Goal: Information Seeking & Learning: Learn about a topic

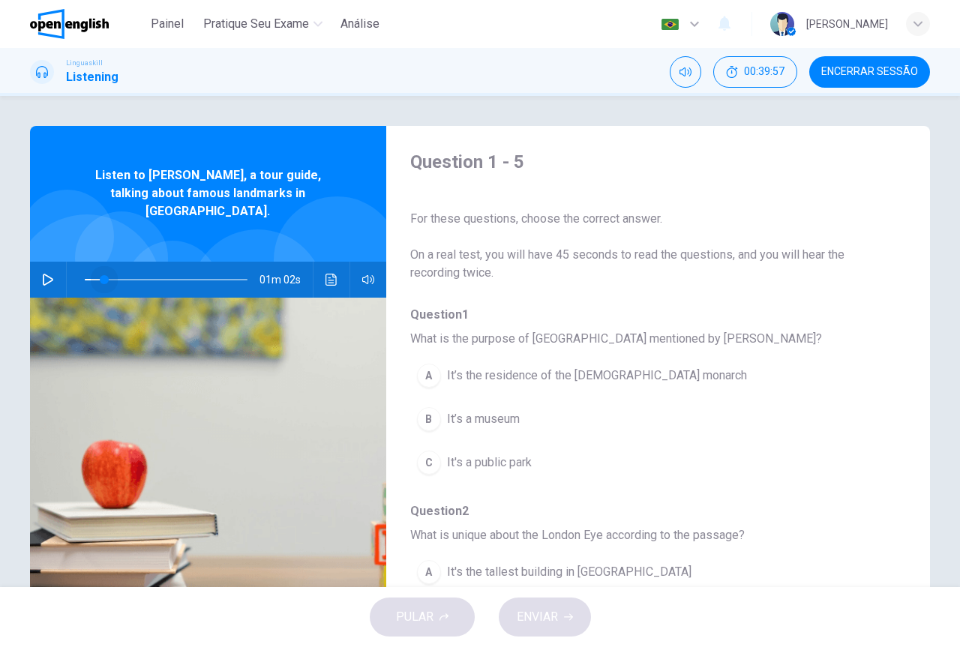
scroll to position [47, 0]
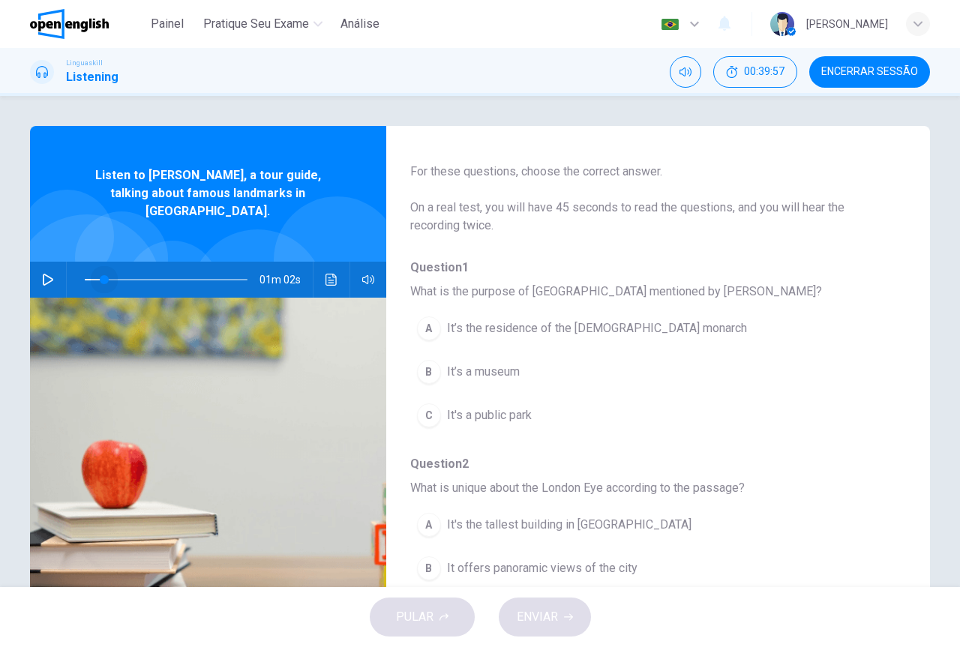
click at [56, 269] on div "01m 02s" at bounding box center [208, 280] width 356 height 36
click at [46, 274] on icon "button" at bounding box center [48, 280] width 12 height 12
click at [541, 335] on span "It’s the residence of the [DEMOGRAPHIC_DATA] monarch" at bounding box center [597, 329] width 300 height 18
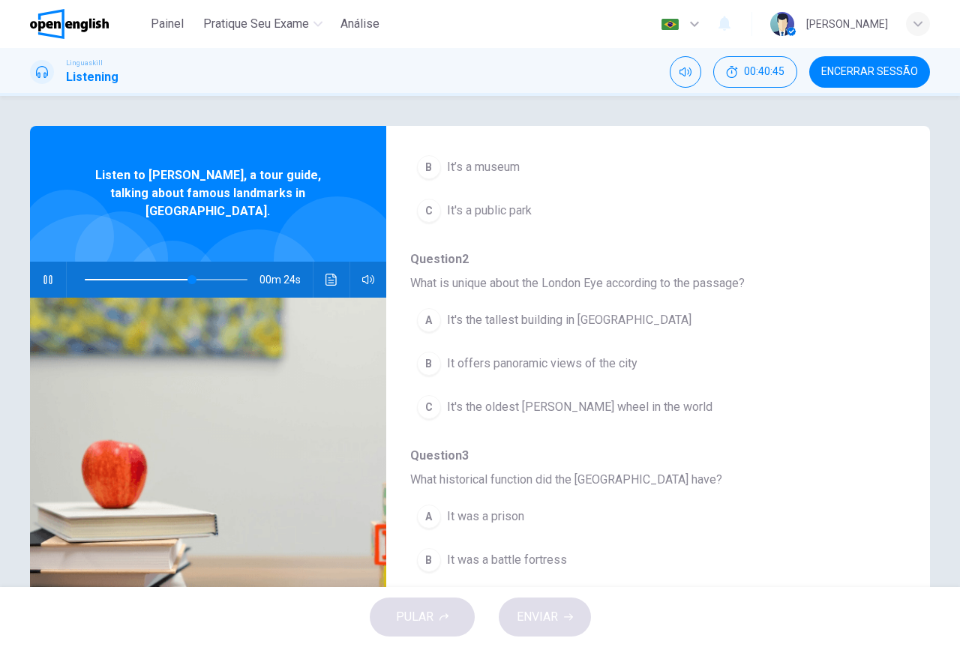
scroll to position [272, 0]
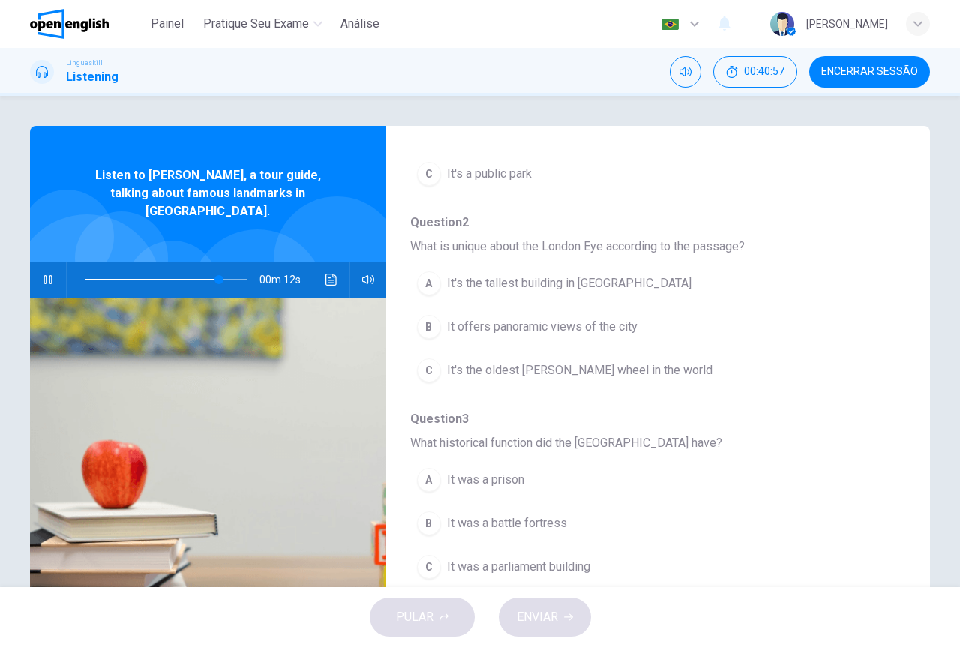
click at [491, 380] on span "It's the oldest [PERSON_NAME] wheel in the world" at bounding box center [580, 371] width 266 height 18
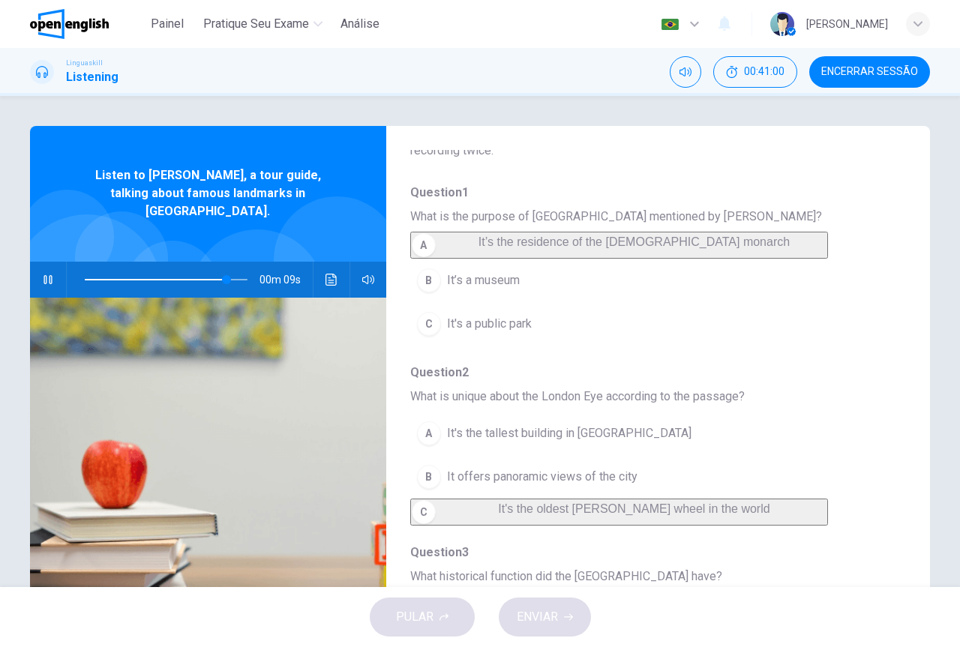
scroll to position [197, 0]
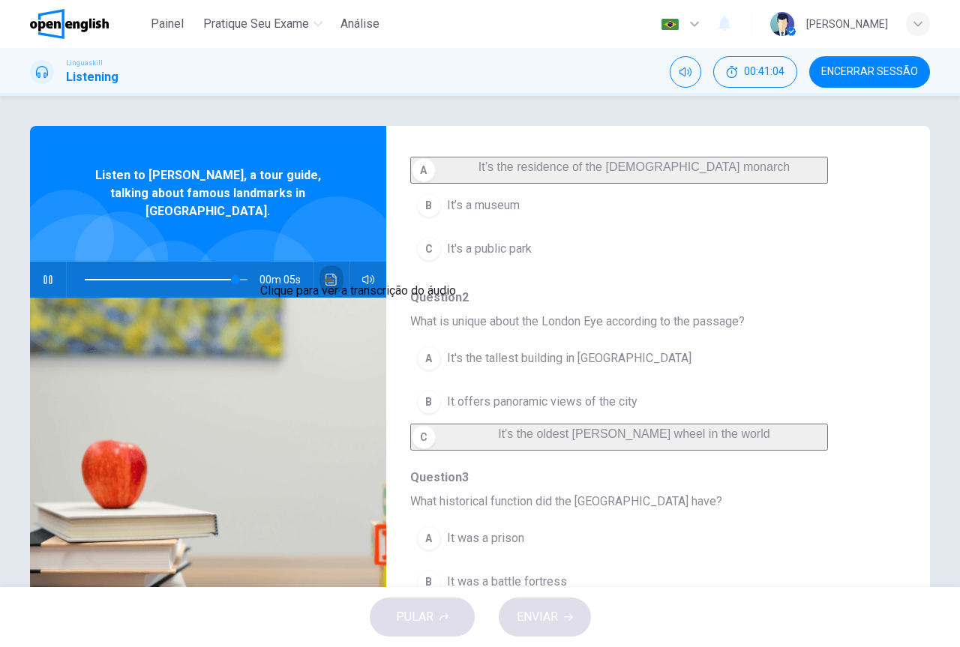
click at [320, 275] on button "Clique para ver a transcrição do áudio" at bounding box center [332, 280] width 24 height 36
type input "*"
drag, startPoint x: 372, startPoint y: 289, endPoint x: 449, endPoint y: 302, distance: 78.4
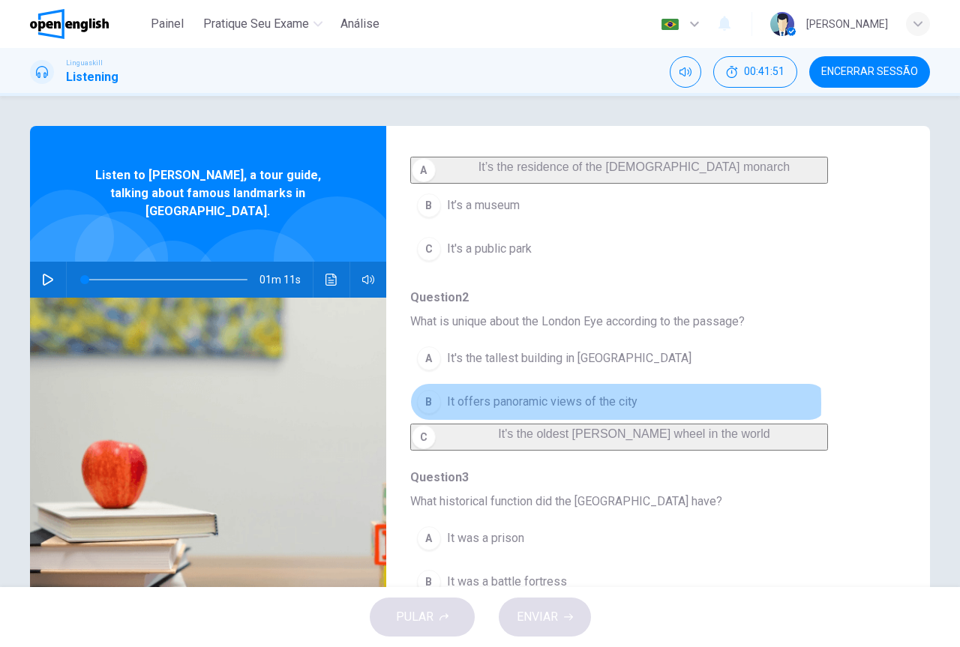
click at [500, 411] on span "It offers panoramic views of the city" at bounding box center [542, 402] width 191 height 18
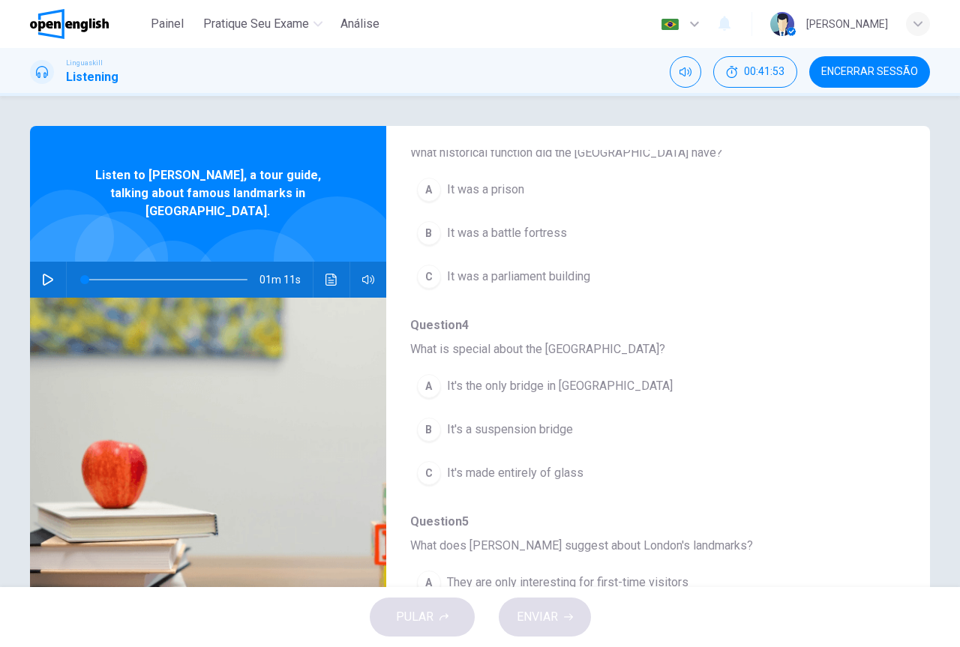
scroll to position [572, 0]
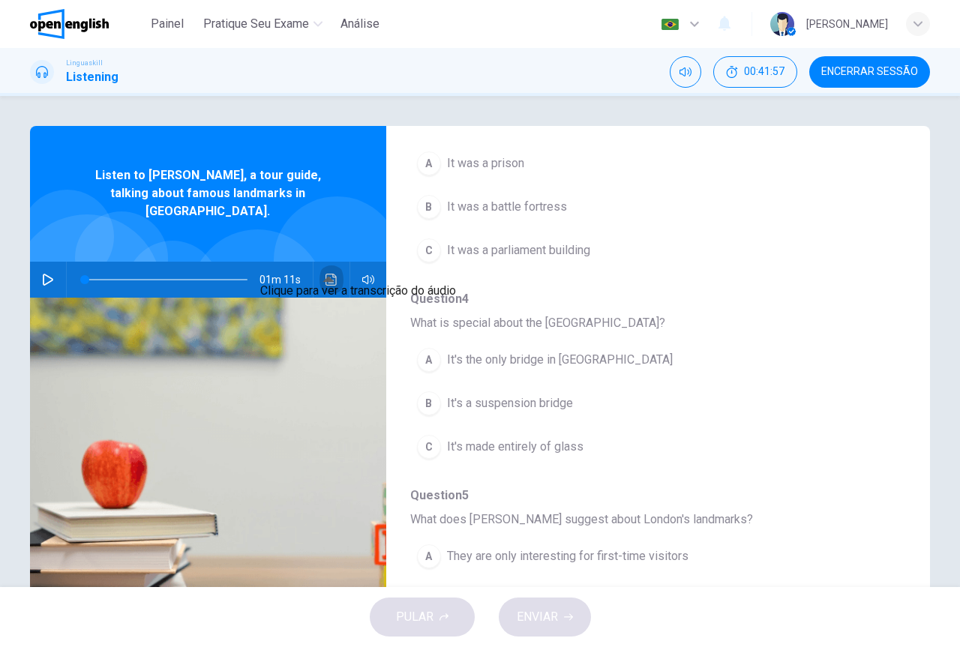
click at [332, 274] on icon "Clique para ver a transcrição do áudio" at bounding box center [331, 280] width 11 height 12
click at [326, 274] on icon "Clique para ver a transcrição do áudio" at bounding box center [332, 280] width 12 height 12
click at [323, 269] on button "Clique para ver a transcrição do áudio" at bounding box center [332, 280] width 24 height 36
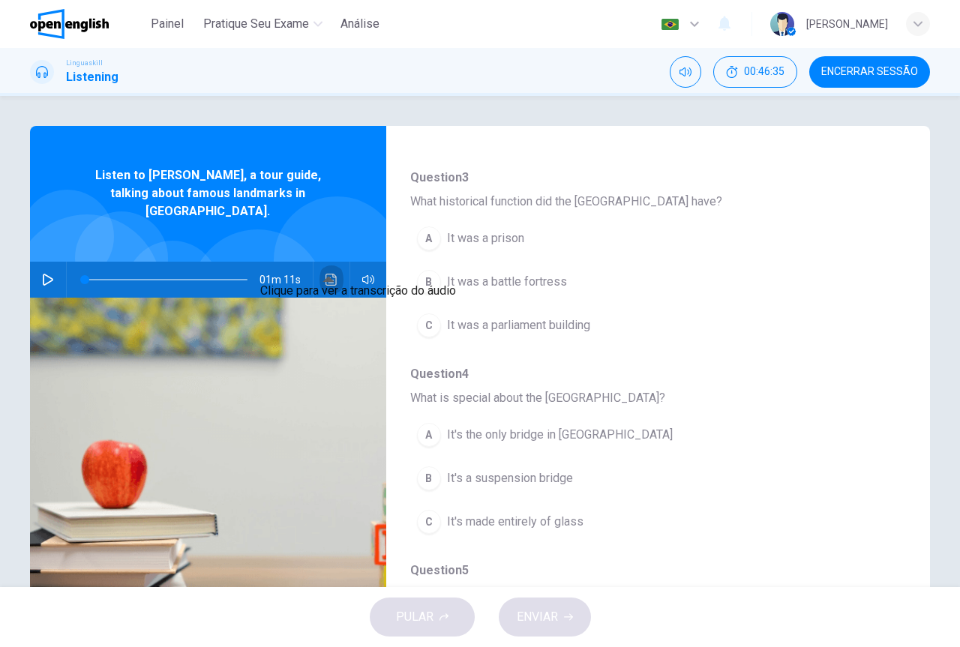
click at [335, 262] on button "Clique para ver a transcrição do áudio" at bounding box center [332, 280] width 24 height 36
click at [465, 248] on span "It was a prison" at bounding box center [485, 239] width 77 height 18
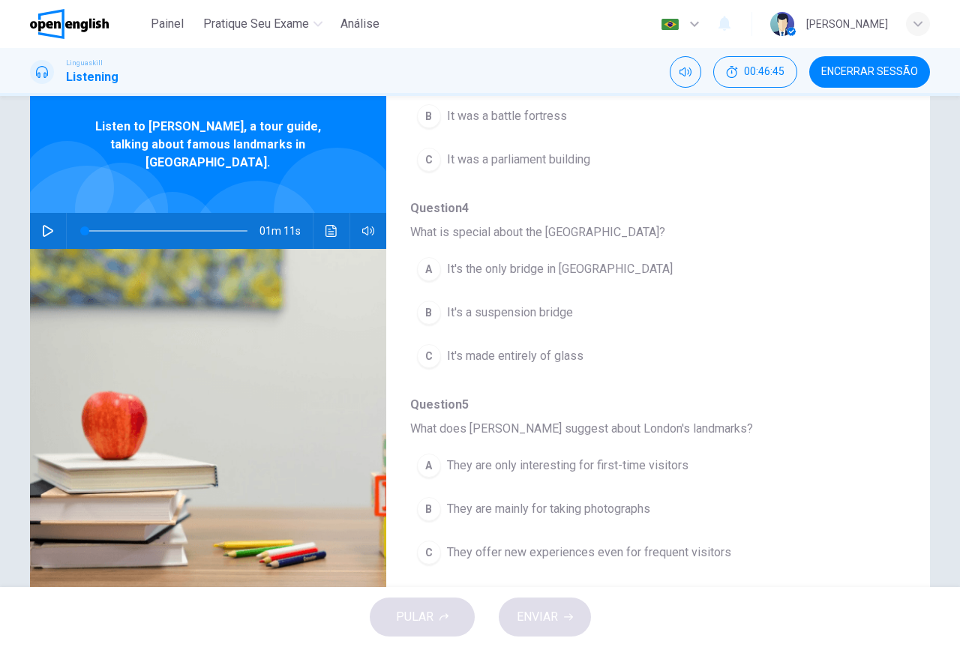
scroll to position [75, 0]
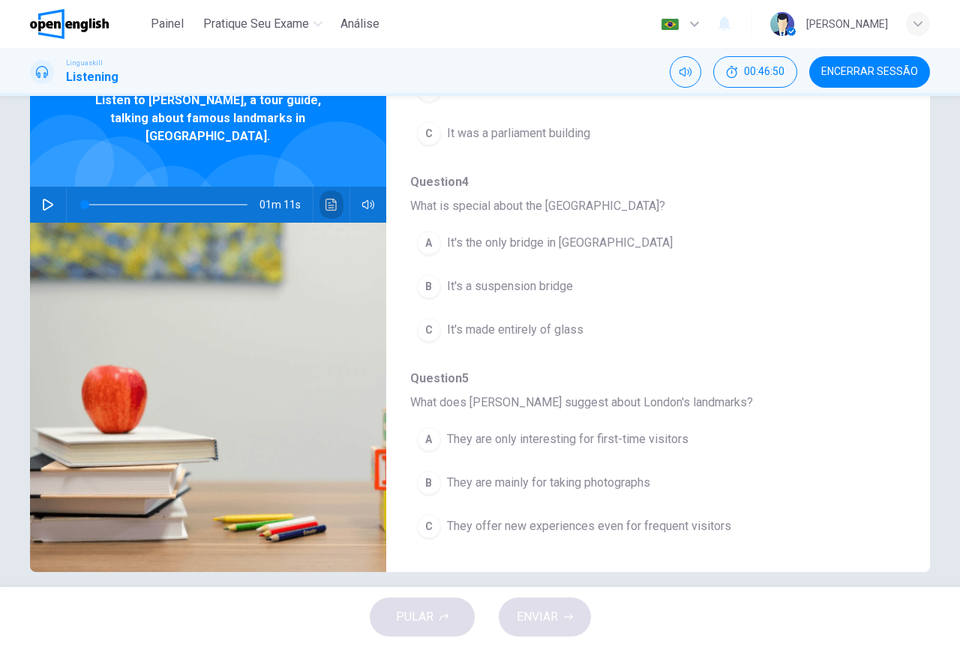
click at [328, 199] on icon "Clique para ver a transcrição do áudio" at bounding box center [332, 205] width 12 height 12
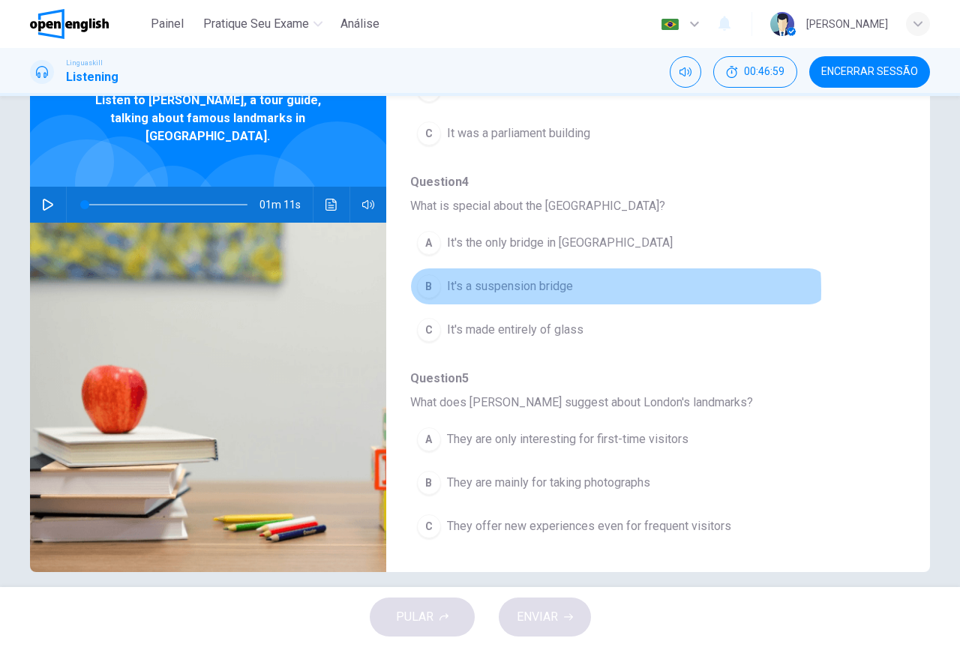
click at [556, 290] on span "It's a suspension bridge" at bounding box center [510, 287] width 126 height 18
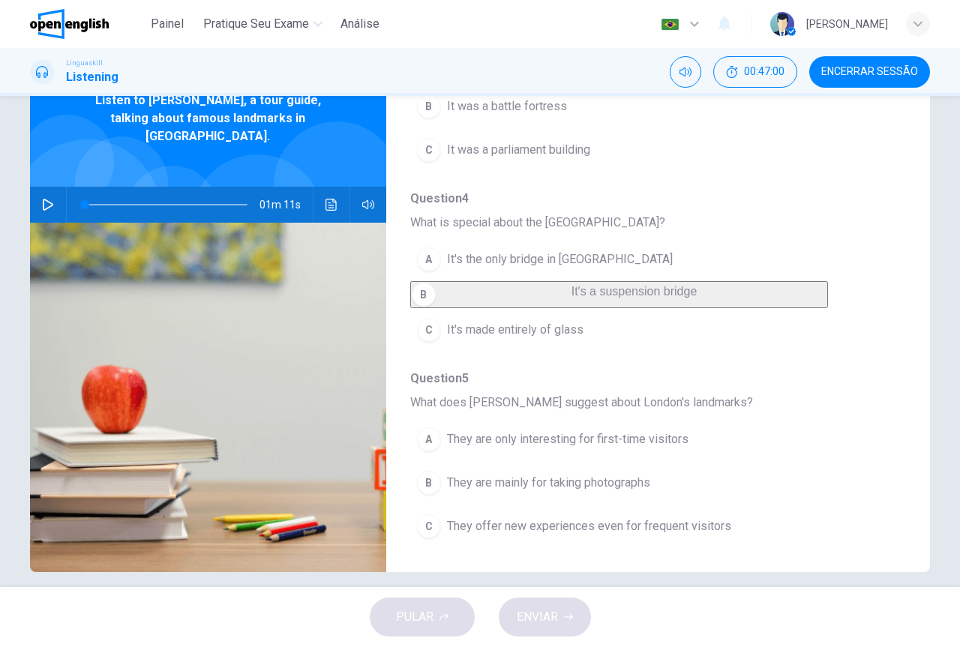
scroll to position [90, 0]
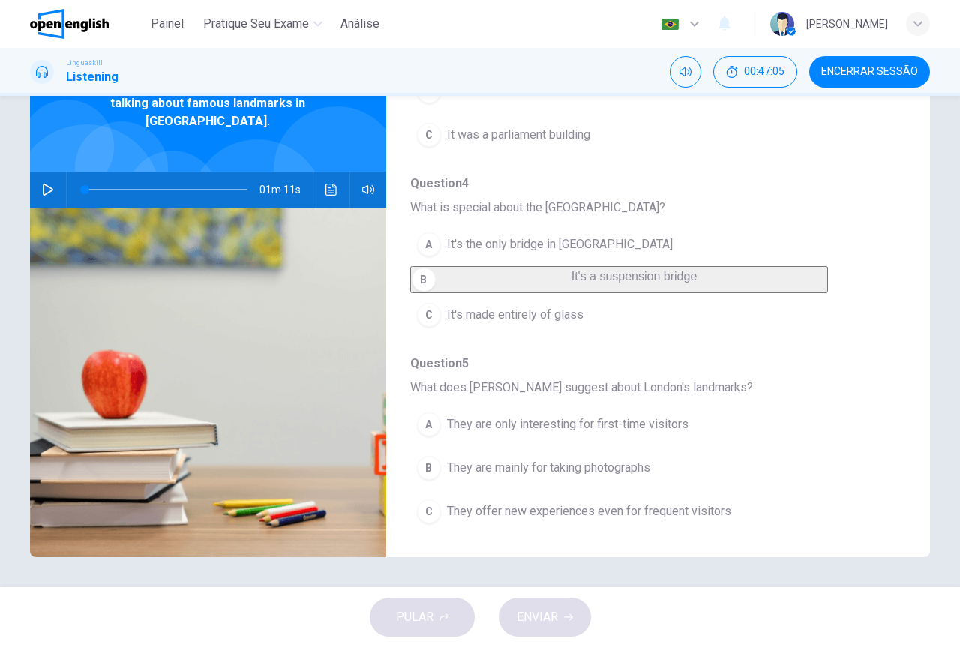
click at [698, 512] on span "They offer new experiences even for frequent visitors" at bounding box center [589, 512] width 284 height 18
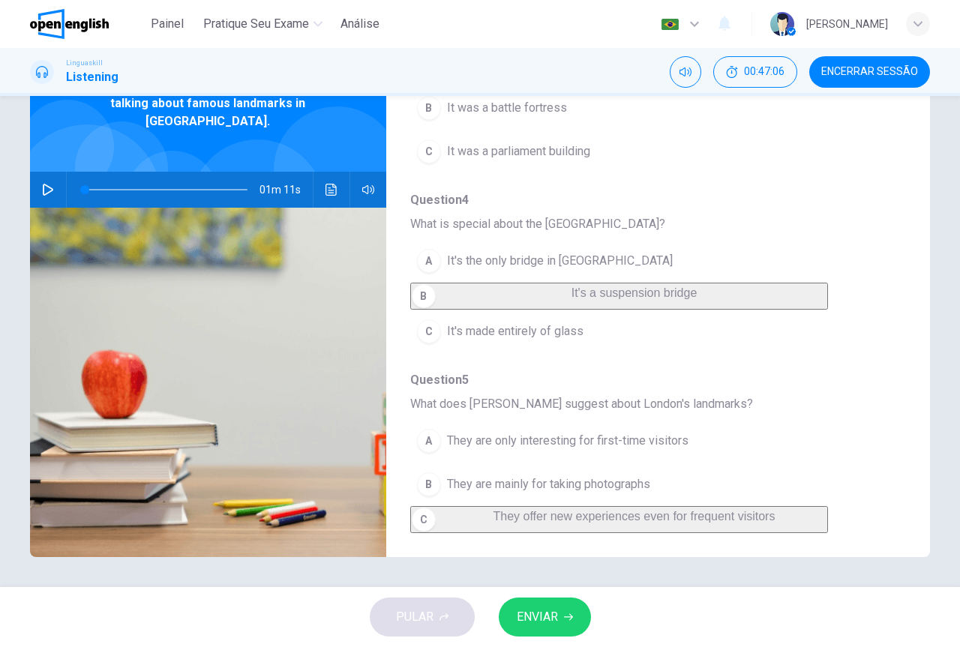
click at [560, 620] on button "ENVIAR" at bounding box center [545, 617] width 92 height 39
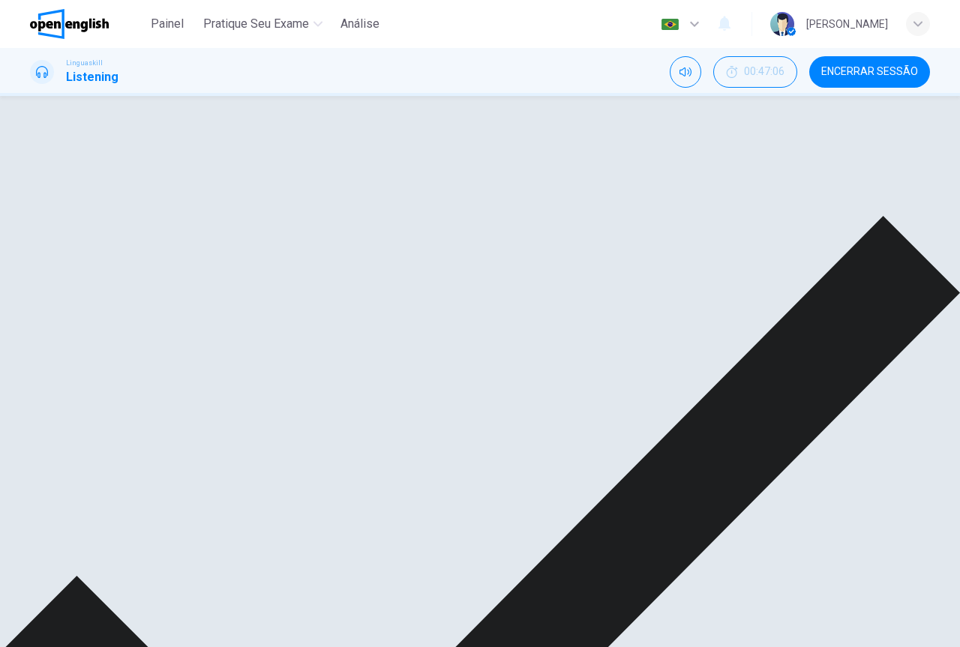
scroll to position [647, 0]
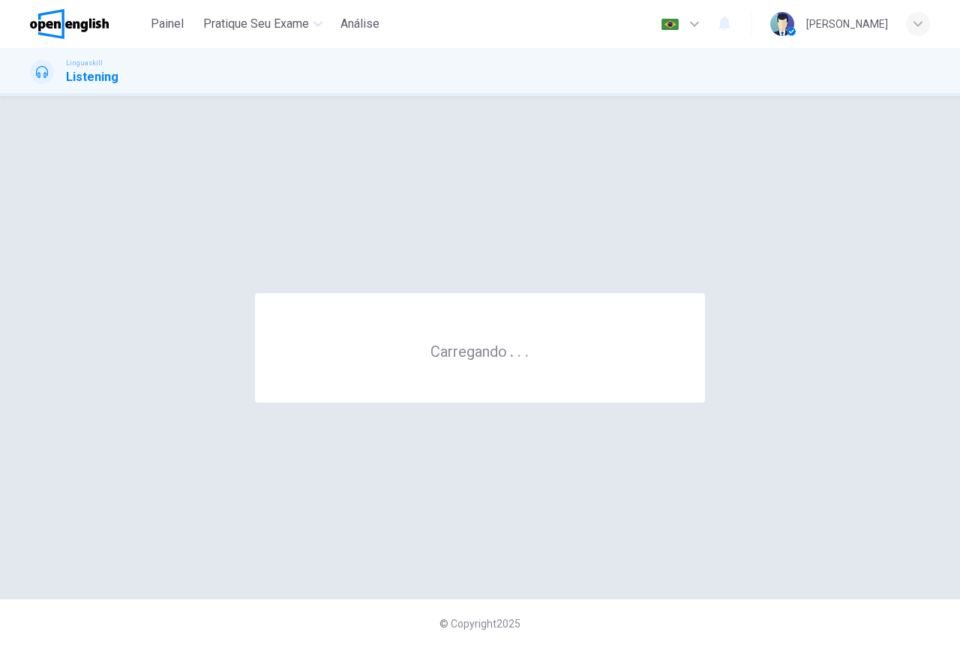
scroll to position [0, 0]
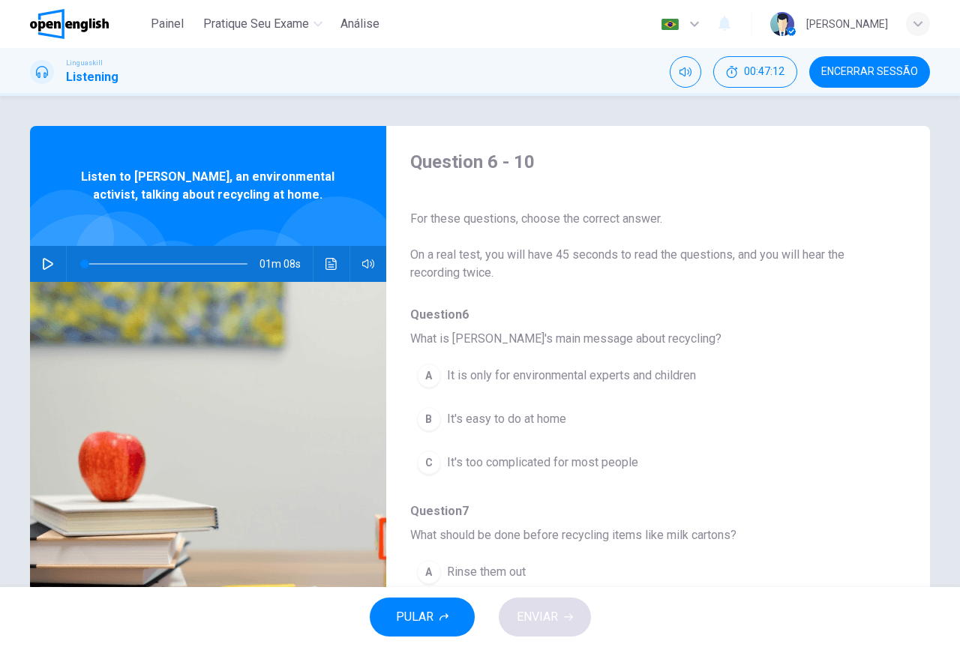
drag, startPoint x: 308, startPoint y: 178, endPoint x: 129, endPoint y: 176, distance: 178.6
click at [129, 176] on span "Listen to [PERSON_NAME], an environmental activist, talking about recycling at …" at bounding box center [208, 186] width 259 height 36
click at [43, 272] on button "button" at bounding box center [48, 264] width 24 height 36
click at [320, 255] on button "Clique para ver a transcrição do áudio" at bounding box center [332, 264] width 24 height 36
drag, startPoint x: 673, startPoint y: 203, endPoint x: 536, endPoint y: 206, distance: 137.3
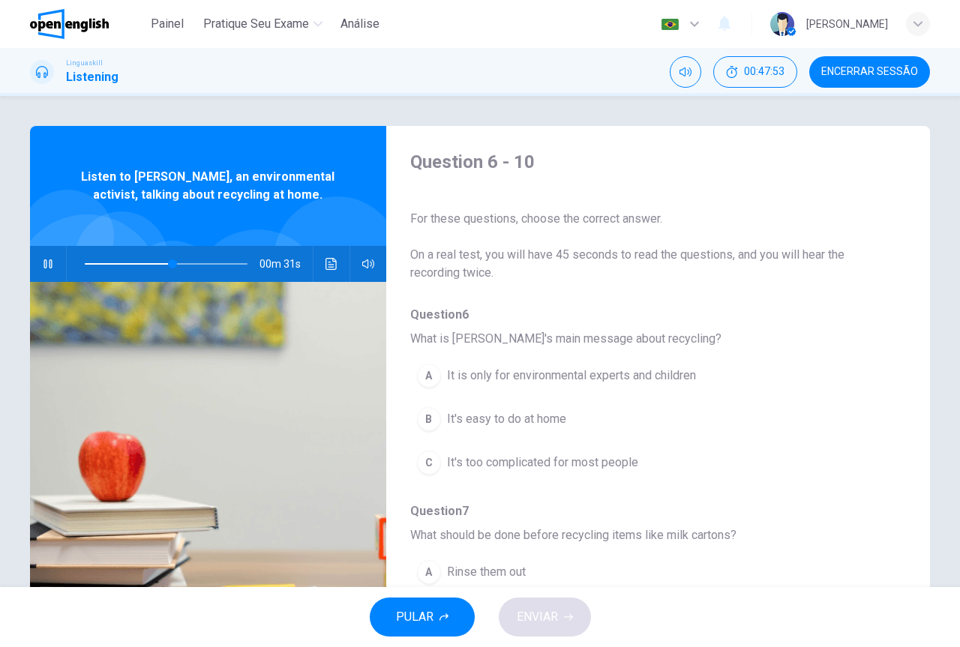
click at [45, 263] on icon "button" at bounding box center [48, 264] width 12 height 12
type input "**"
